Goal: Submit feedback/report problem

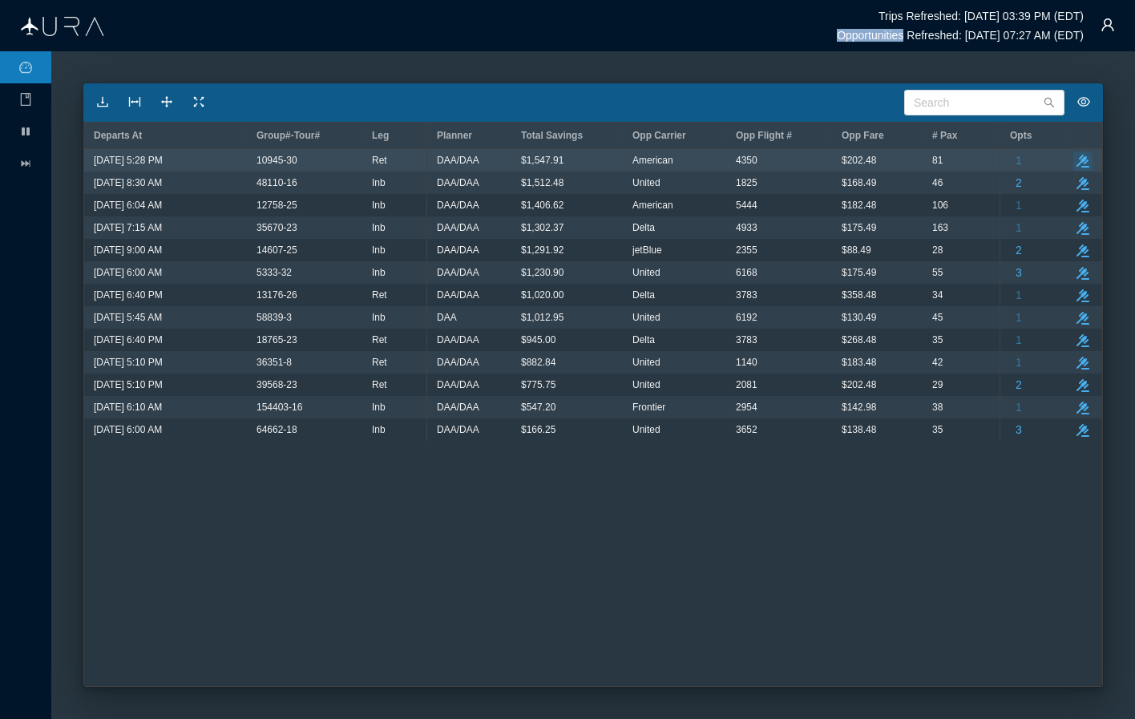
click at [1086, 158] on icon "button" at bounding box center [1082, 161] width 13 height 13
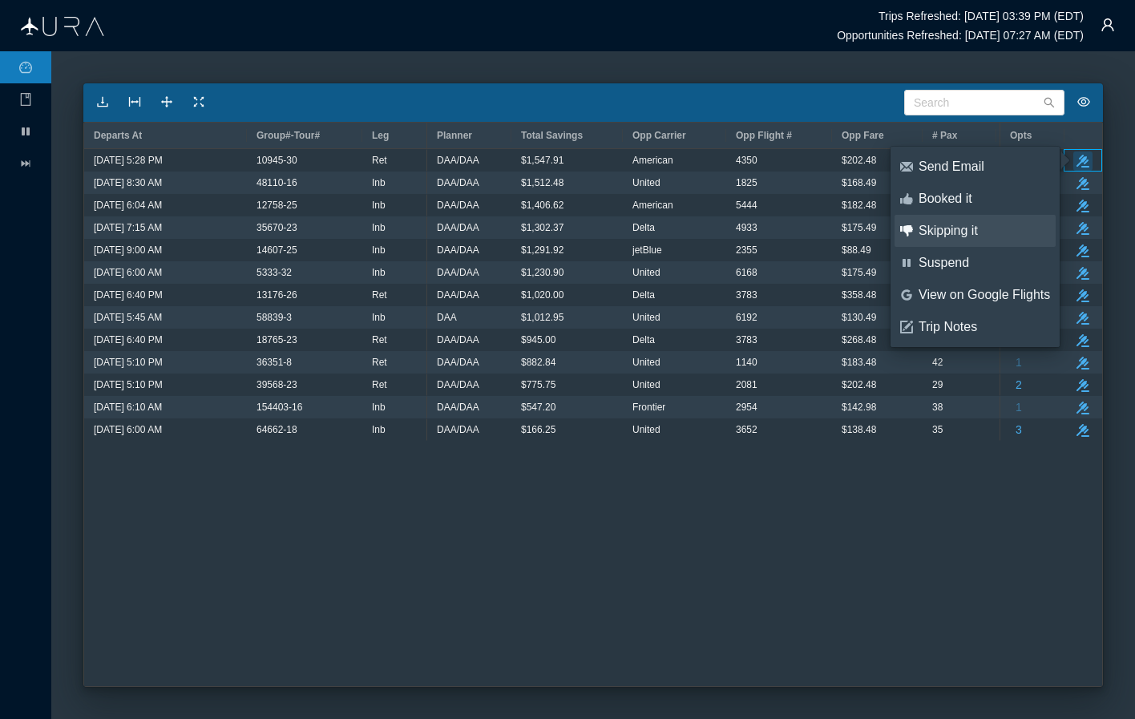
click at [959, 232] on div "Skipping it" at bounding box center [983, 231] width 131 height 18
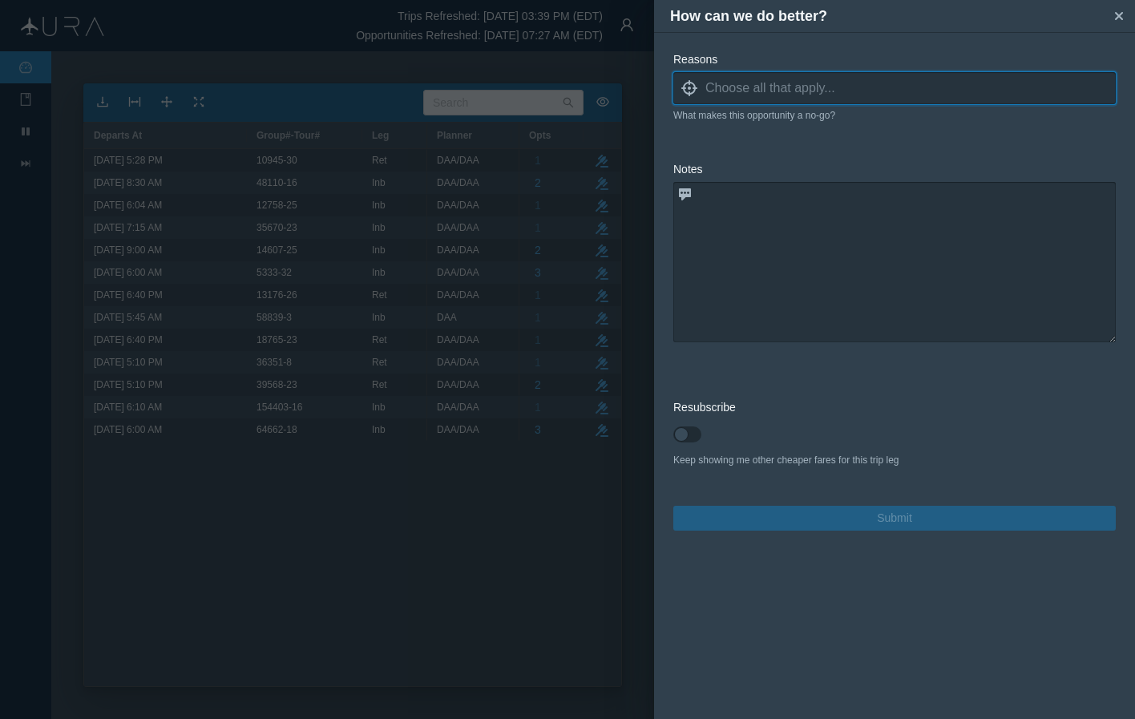
click at [752, 91] on input at bounding box center [910, 88] width 410 height 24
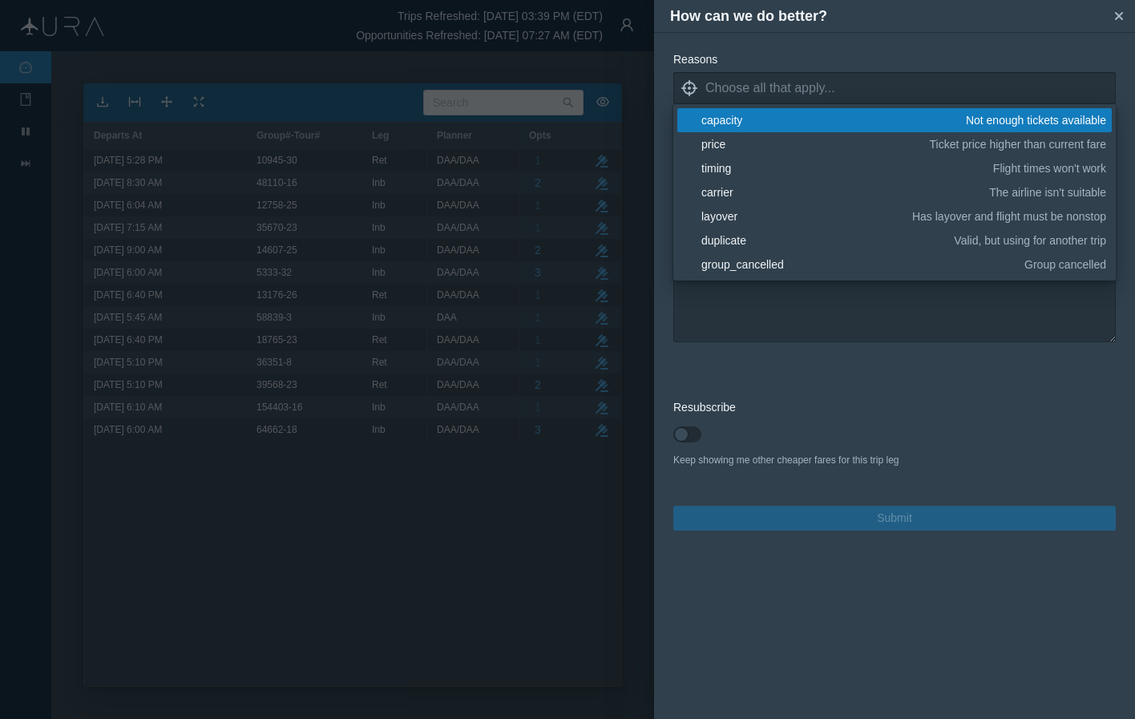
click at [714, 129] on link "blank capacity Not enough tickets available" at bounding box center [894, 120] width 434 height 24
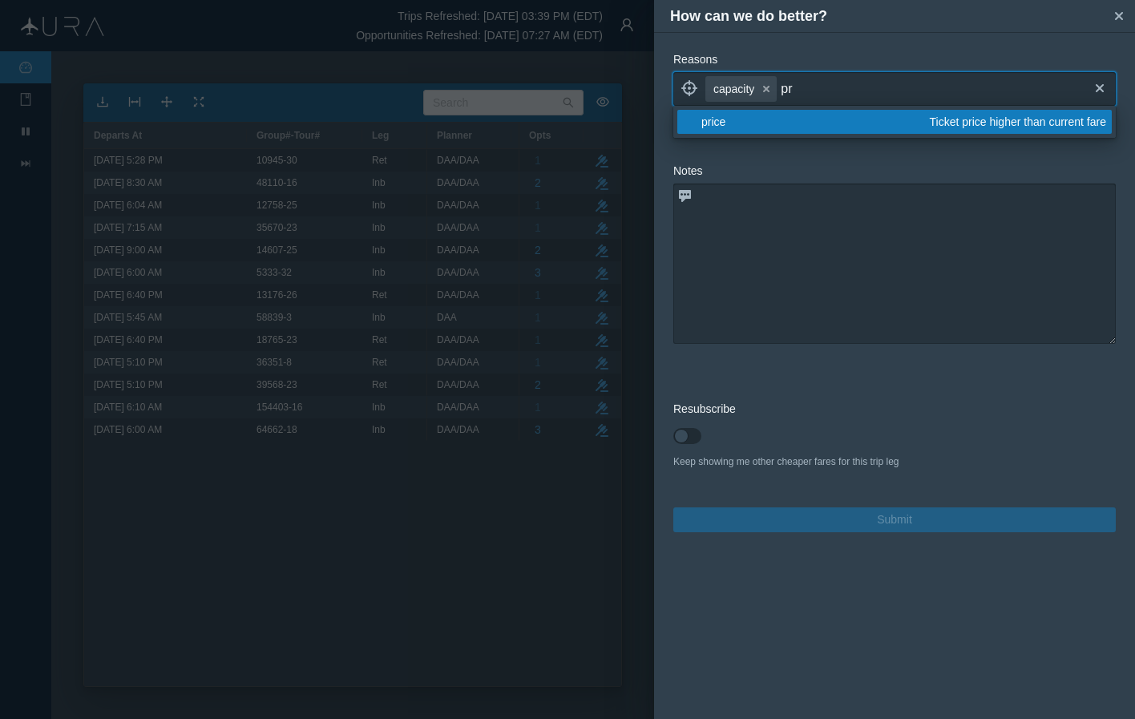
type input "pr"
click at [724, 130] on link "blank price Ticket price higher than current fare" at bounding box center [894, 122] width 434 height 24
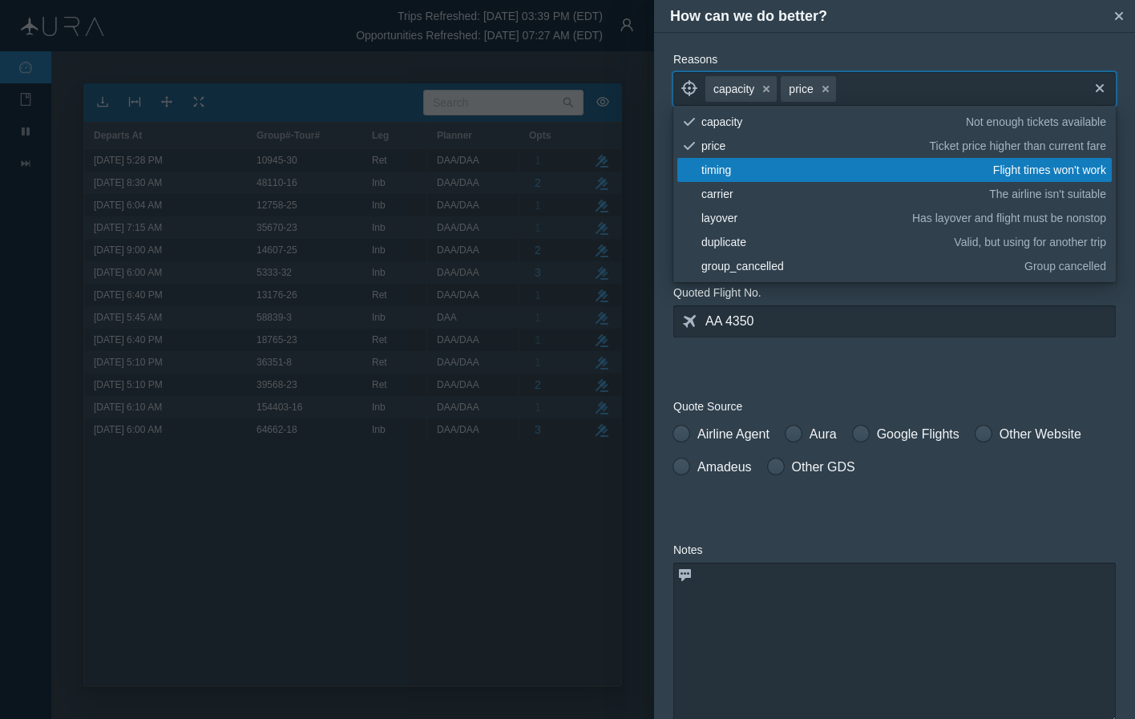
click at [881, 373] on form "Reasons locate capacity small-cross price small-cross cross tick capacity Not e…" at bounding box center [894, 481] width 442 height 860
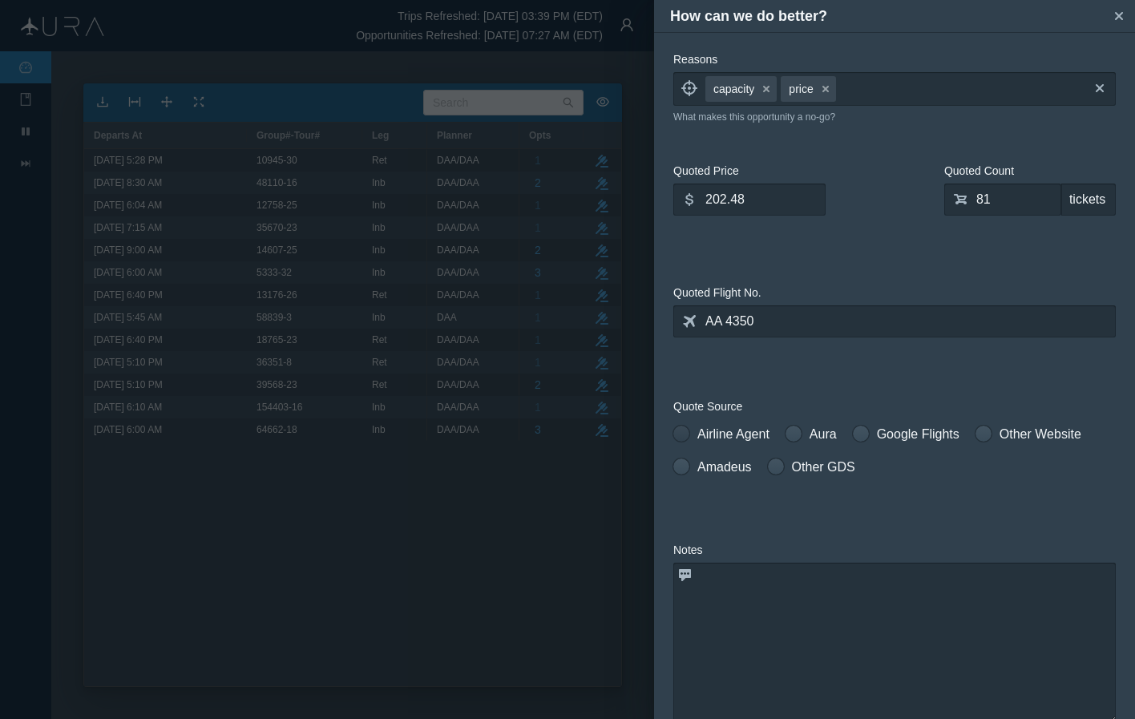
click at [684, 432] on span at bounding box center [681, 434] width 16 height 16
click at [684, 432] on input "Airline Agent" at bounding box center [678, 430] width 11 height 11
radio input "true"
click at [990, 434] on span at bounding box center [983, 434] width 16 height 16
click at [986, 434] on input "Other Website" at bounding box center [980, 430] width 11 height 11
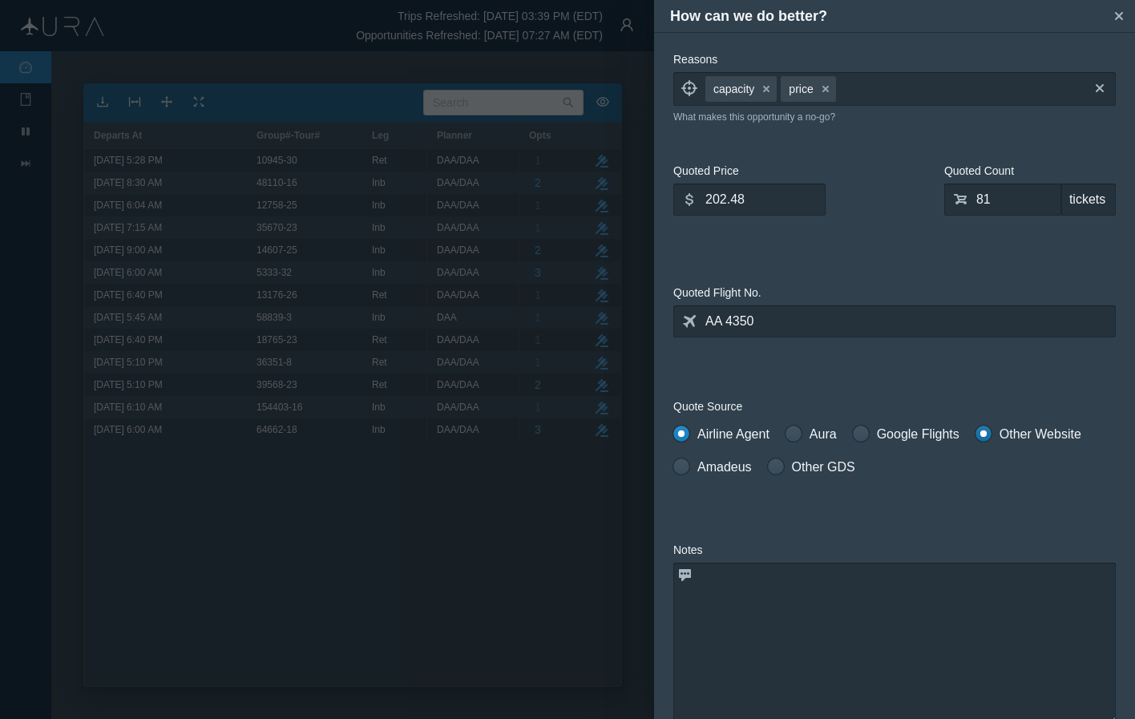
radio input "true"
radio input "false"
click at [998, 202] on input "81" at bounding box center [1002, 200] width 117 height 32
type input "0"
type input "32"
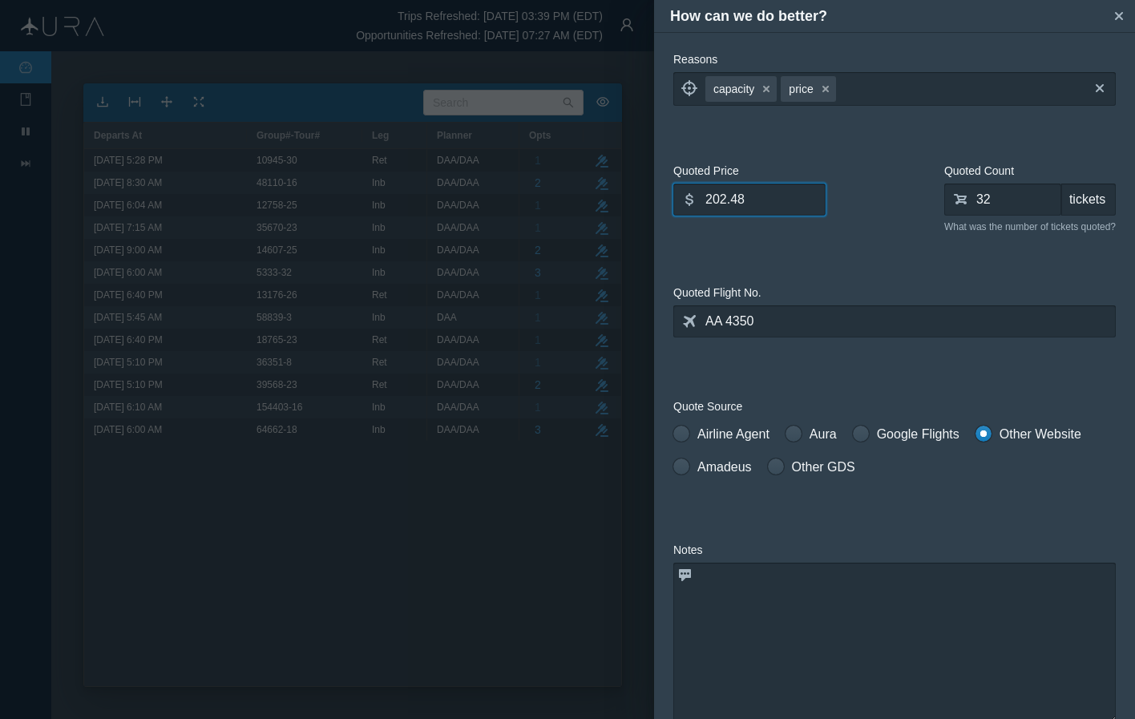
drag, startPoint x: 676, startPoint y: 205, endPoint x: 599, endPoint y: 201, distance: 77.8
click at [599, 201] on div "How can we do better? small-cross Reasons locate capacity small-cross price sma…" at bounding box center [567, 359] width 1135 height 719
type input "244.28"
click at [781, 599] on textarea at bounding box center [894, 643] width 442 height 160
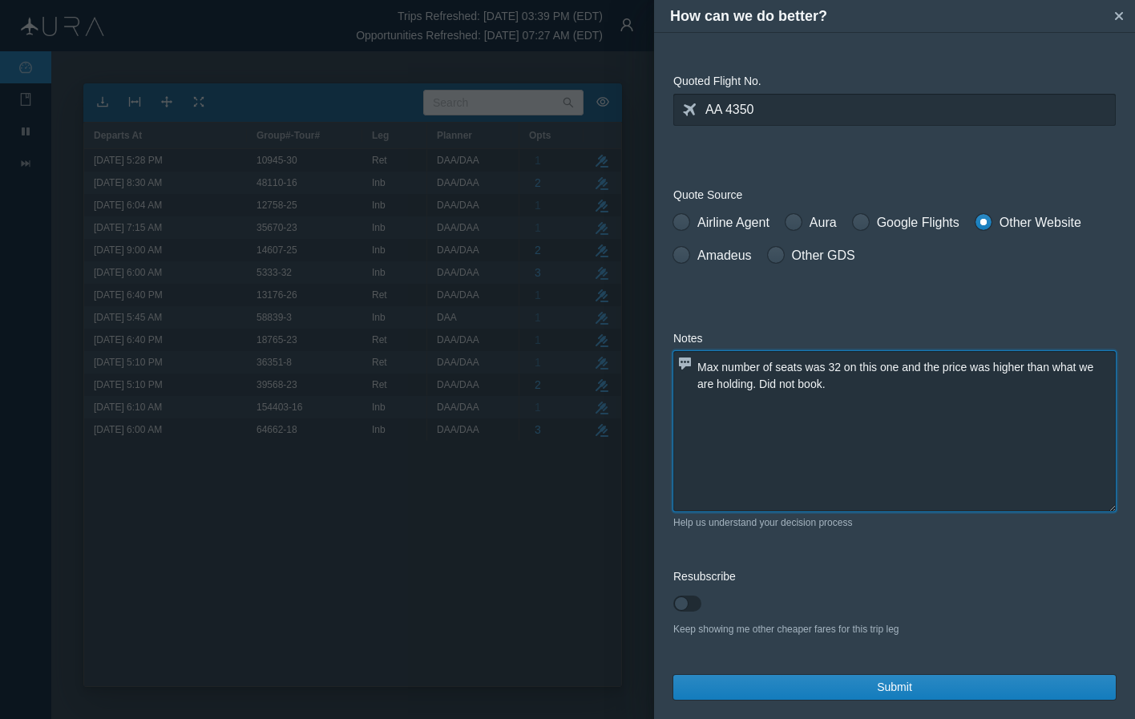
scroll to position [212, 0]
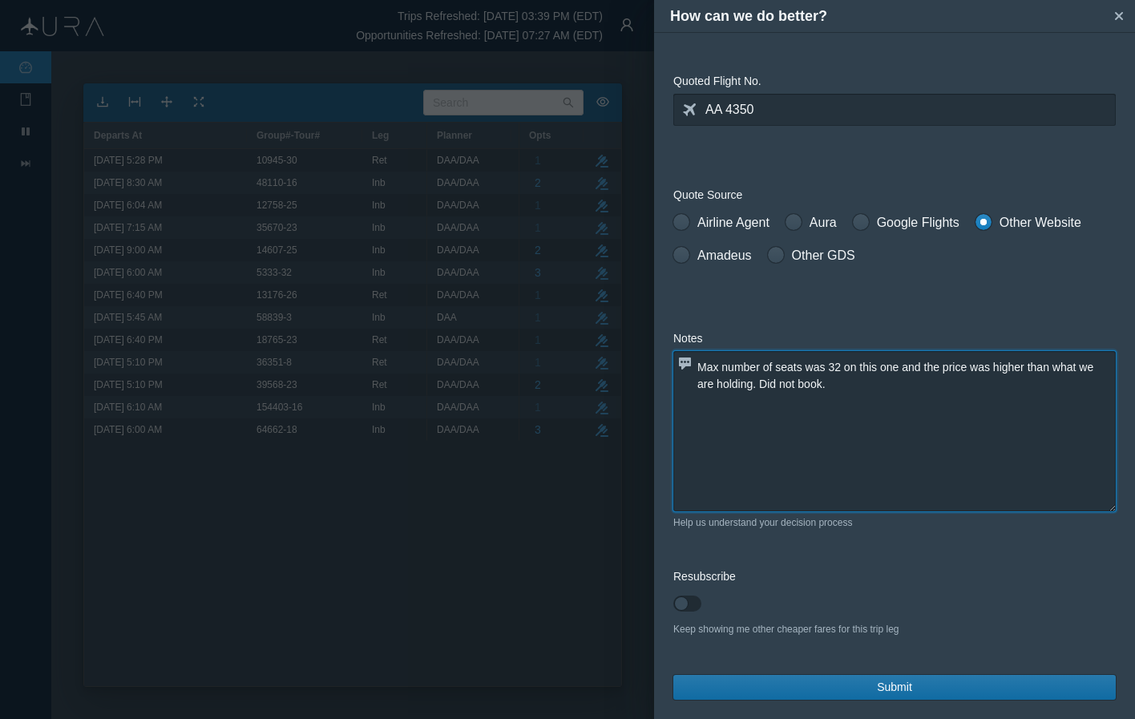
type textarea "Max number of seats was 32 on this one and the price was higher than what we ar…"
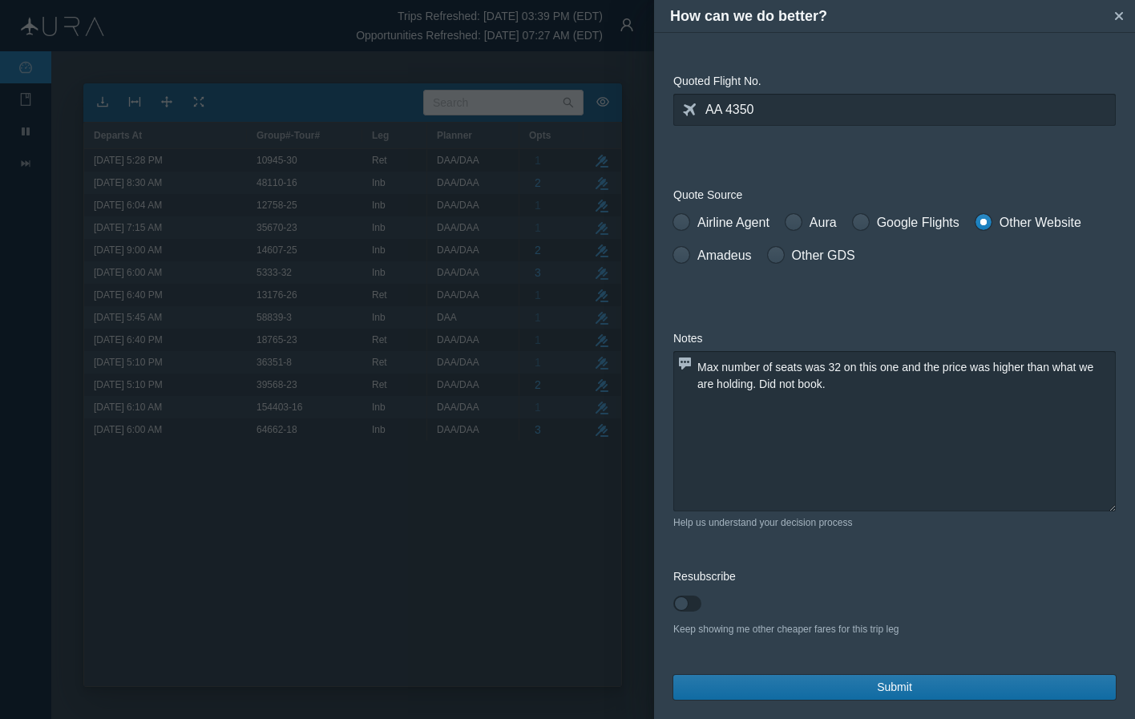
click at [881, 682] on span "Submit" at bounding box center [894, 687] width 35 height 17
